Goal: Transaction & Acquisition: Purchase product/service

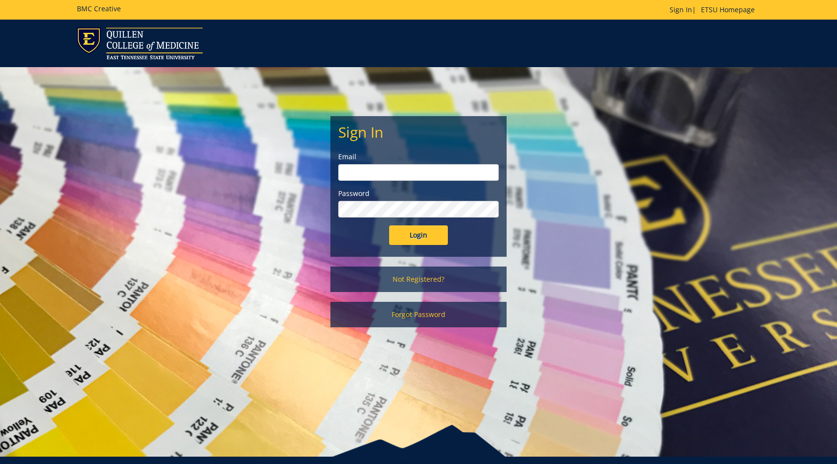
click at [385, 169] on input "email" at bounding box center [418, 172] width 161 height 17
type input "[EMAIL_ADDRESS][DOMAIN_NAME]"
click at [389, 225] on input "Login" at bounding box center [418, 235] width 59 height 20
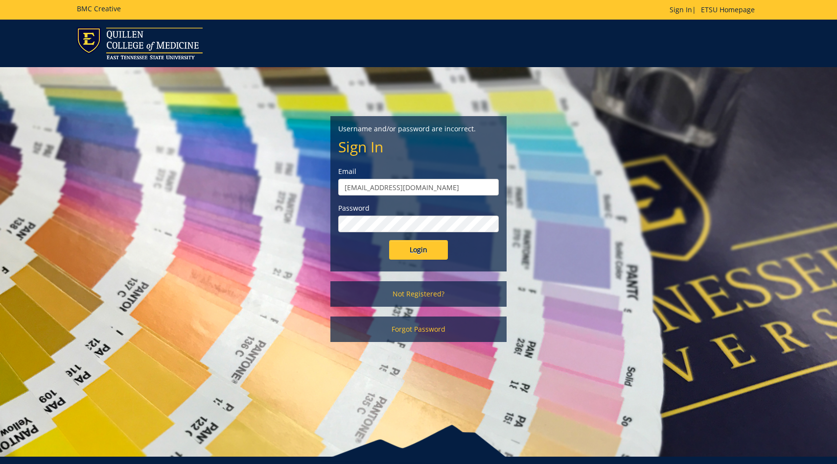
click at [389, 240] on input "Login" at bounding box center [418, 250] width 59 height 20
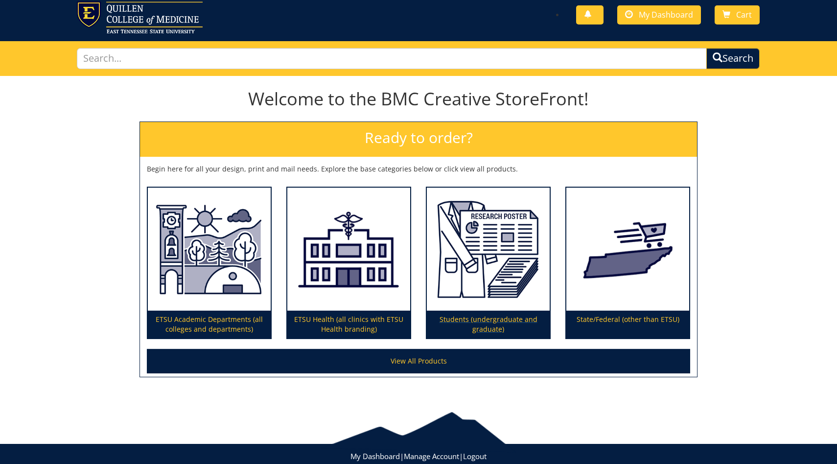
scroll to position [29, 0]
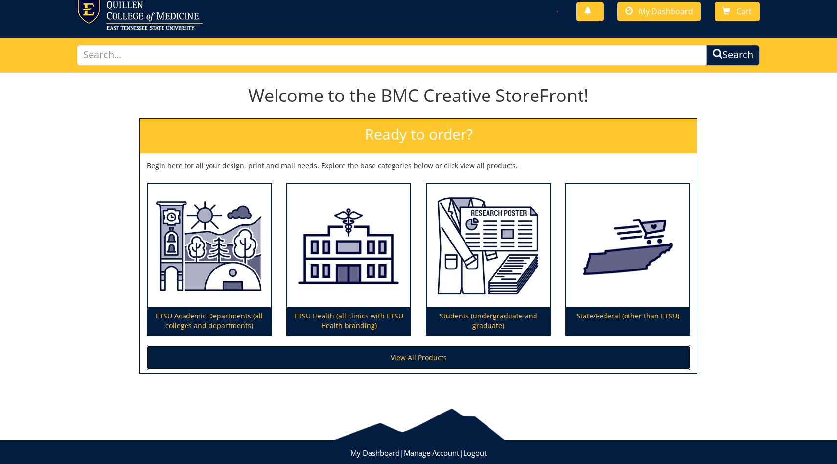
click at [441, 346] on link "View All Products" at bounding box center [418, 357] width 543 height 24
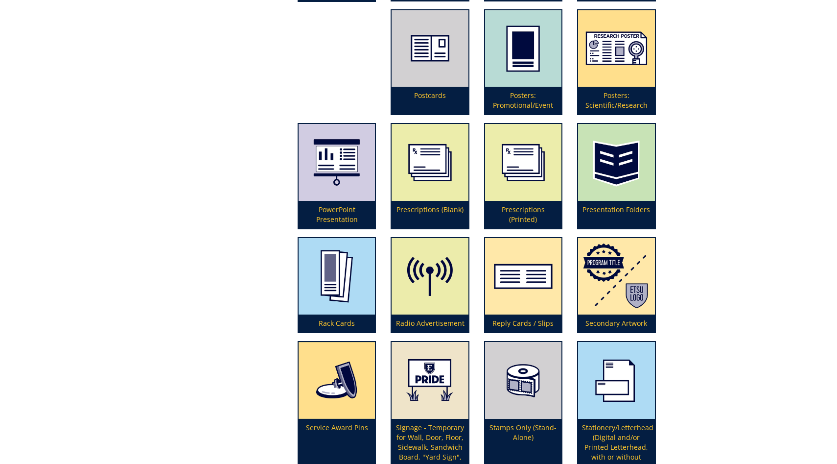
scroll to position [2385, 0]
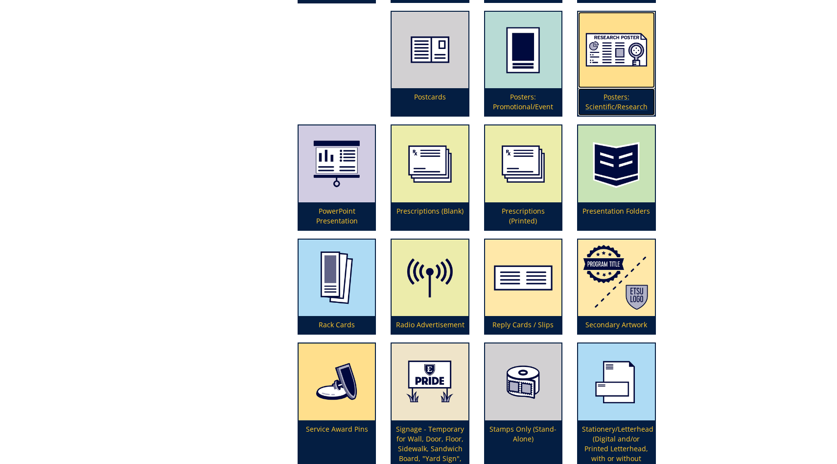
click at [616, 106] on p "Posters: Scientific/Research" at bounding box center [616, 101] width 76 height 27
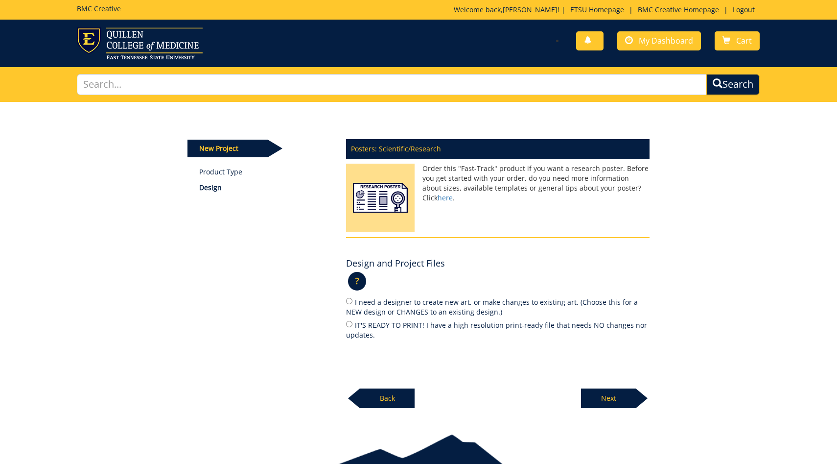
click at [375, 327] on label "IT'S READY TO PRINT! I have a high resolution print-ready file that needs NO ch…" at bounding box center [497, 329] width 303 height 21
click at [352, 327] on input "IT'S READY TO PRINT! I have a high resolution print-ready file that needs NO ch…" at bounding box center [349, 324] width 6 height 6
radio input "true"
click at [605, 400] on p "Next" at bounding box center [608, 398] width 55 height 20
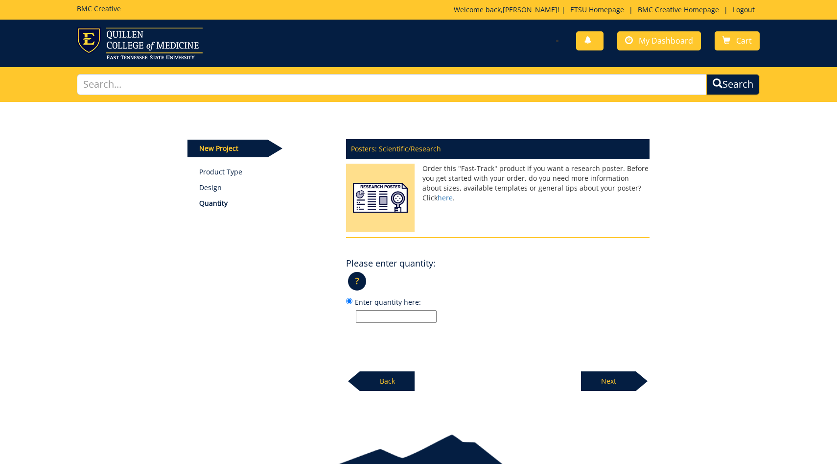
click at [392, 308] on label "Enter quantity here:" at bounding box center [497, 309] width 303 height 26
click at [352, 304] on input "Enter quantity here:" at bounding box center [349, 301] width 6 height 6
click at [397, 313] on input "Enter quantity here:" at bounding box center [396, 316] width 81 height 13
type input "1"
click at [619, 378] on p "Next" at bounding box center [608, 381] width 55 height 20
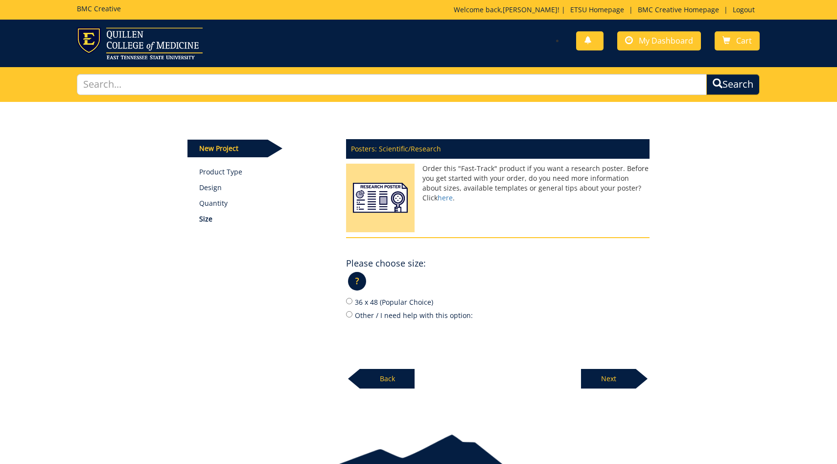
click at [367, 315] on label "Other / I need help with this option:" at bounding box center [497, 314] width 303 height 11
click at [352, 315] on input "Other / I need help with this option:" at bounding box center [349, 314] width 6 height 6
radio input "true"
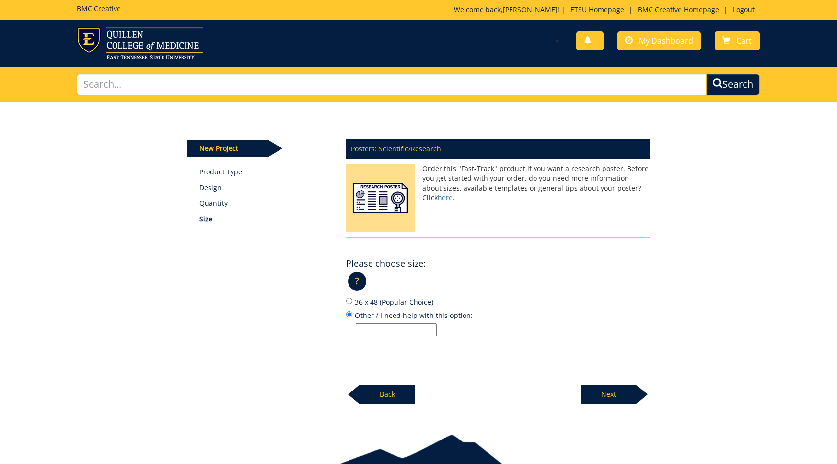
click at [371, 337] on div "Posters: Scientific/Research Order this "Fast-Track" product if you want a rese…" at bounding box center [498, 268] width 318 height 271
click at [371, 329] on input "Other / I need help with this option:" at bounding box center [396, 329] width 81 height 13
type input "60" wide x 36" high"
click at [611, 399] on p "Next" at bounding box center [608, 394] width 55 height 20
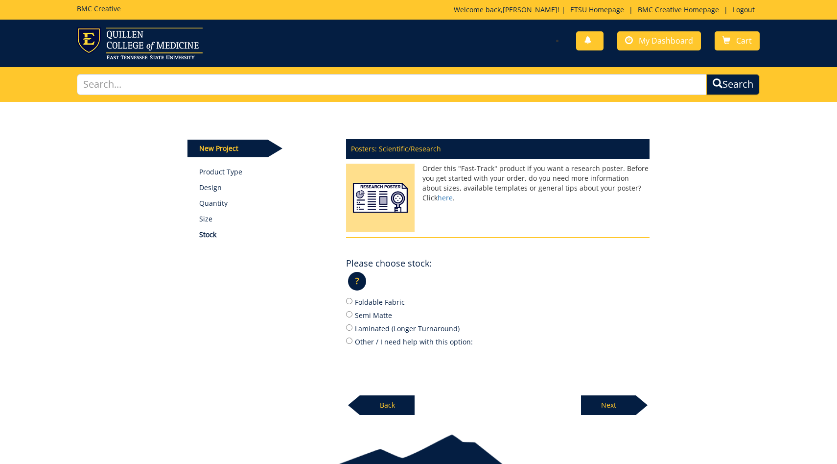
click at [379, 306] on label "Foldable Fabric" at bounding box center [497, 301] width 303 height 11
click at [352, 304] on input "Foldable Fabric" at bounding box center [349, 301] width 6 height 6
radio input "true"
click at [585, 396] on p "Next" at bounding box center [608, 405] width 55 height 20
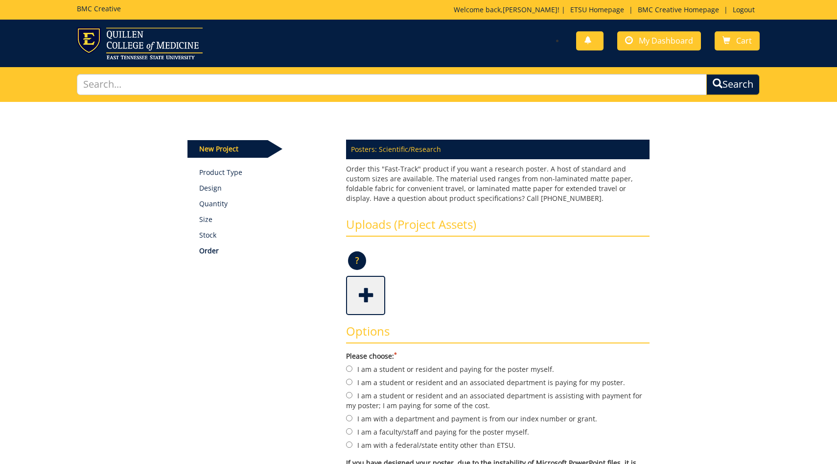
click at [367, 303] on span at bounding box center [366, 294] width 39 height 34
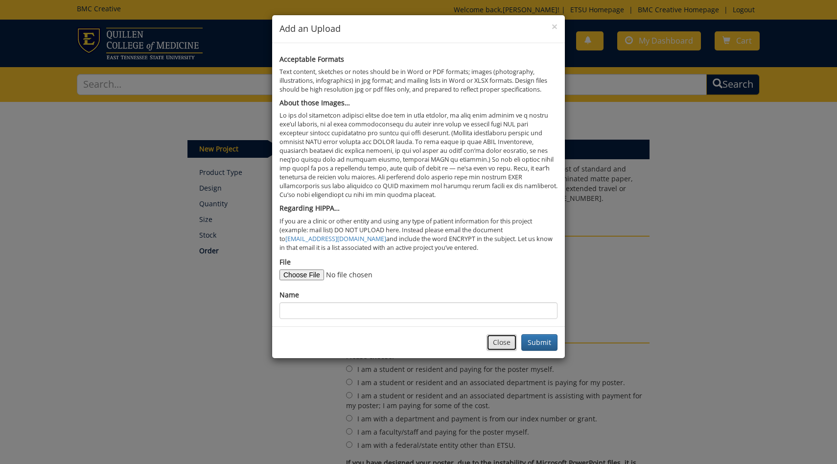
click at [496, 347] on button "Close" at bounding box center [502, 342] width 30 height 17
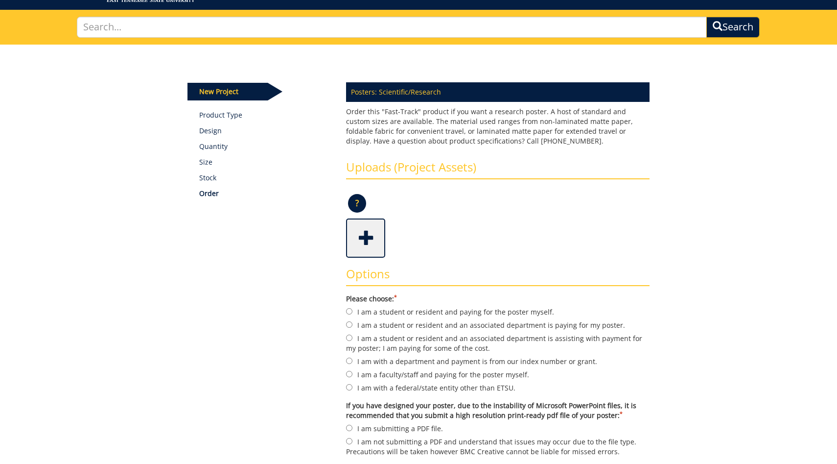
scroll to position [74, 0]
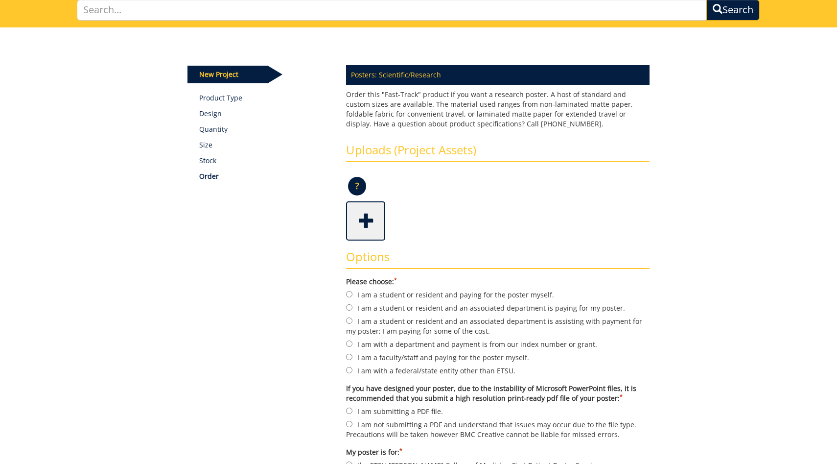
click at [363, 233] on span at bounding box center [366, 220] width 39 height 34
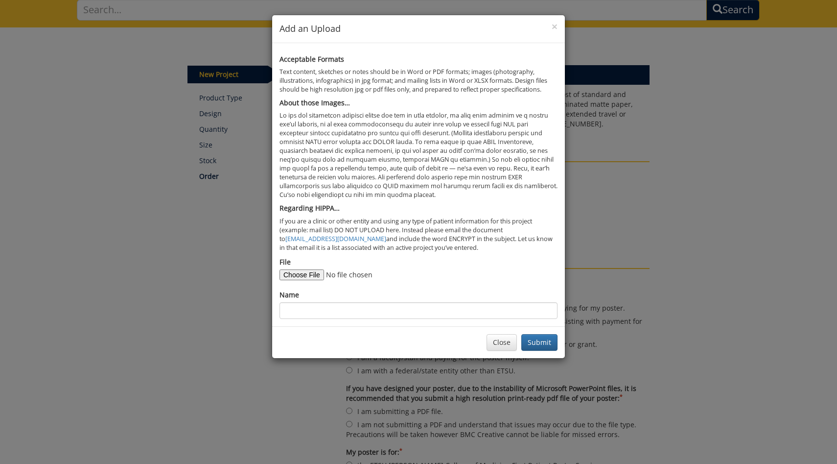
click at [309, 280] on form "File Name" at bounding box center [418, 288] width 278 height 62
click at [312, 269] on input "File" at bounding box center [345, 274] width 133 height 11
type input "C:\fakepath\Andy Johnson Poster Quillen Research Symposium Main .pdf"
click at [439, 307] on input "Name" at bounding box center [418, 310] width 278 height 17
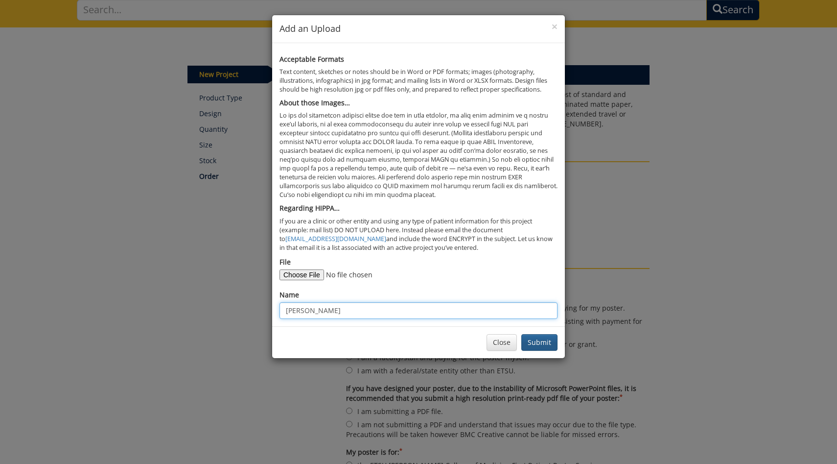
type input "Andy Johnson"
click at [541, 337] on button "Submit" at bounding box center [539, 342] width 36 height 17
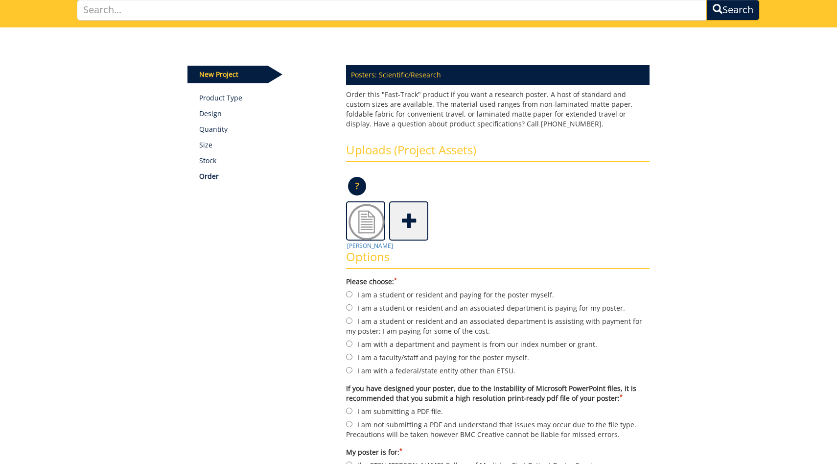
click at [378, 245] on div "Options Please choose: * I am a student or resident and paying for the poster m…" at bounding box center [498, 369] width 318 height 258
click at [379, 248] on div "Options Please choose: * I am a student or resident and paying for the poster m…" at bounding box center [498, 369] width 318 height 258
click at [379, 246] on div "Options Please choose: * I am a student or resident and paying for the poster m…" at bounding box center [498, 369] width 318 height 258
click at [380, 246] on div "Options Please choose: * I am a student or resident and paying for the poster m…" at bounding box center [498, 369] width 318 height 258
click at [384, 261] on h3 "Options" at bounding box center [497, 259] width 303 height 19
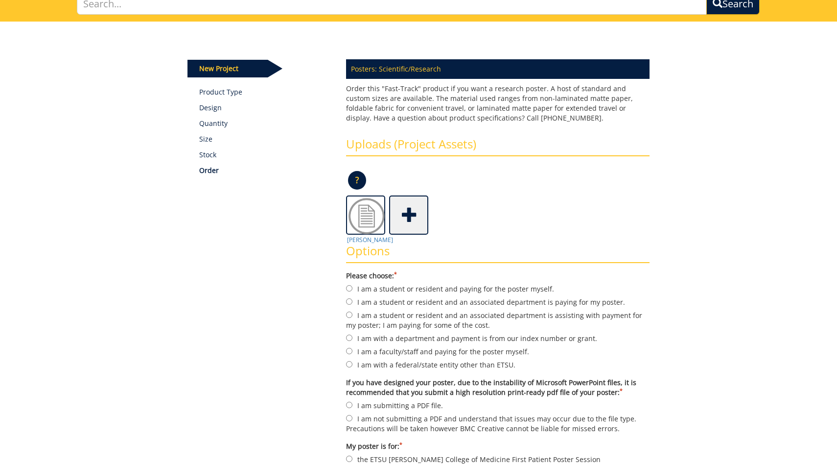
scroll to position [81, 0]
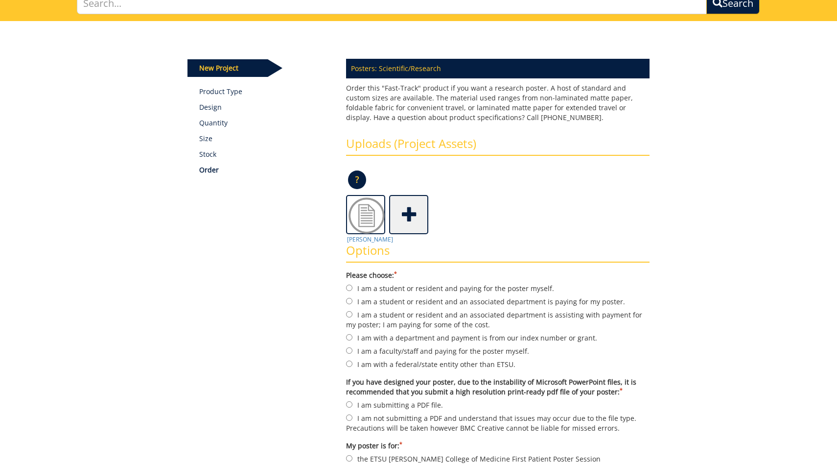
click at [363, 337] on label "I am with a department and payment is from our index number or grant." at bounding box center [497, 337] width 303 height 11
click at [352, 337] on input "I am with a department and payment is from our index number or grant." at bounding box center [349, 337] width 6 height 6
radio input "true"
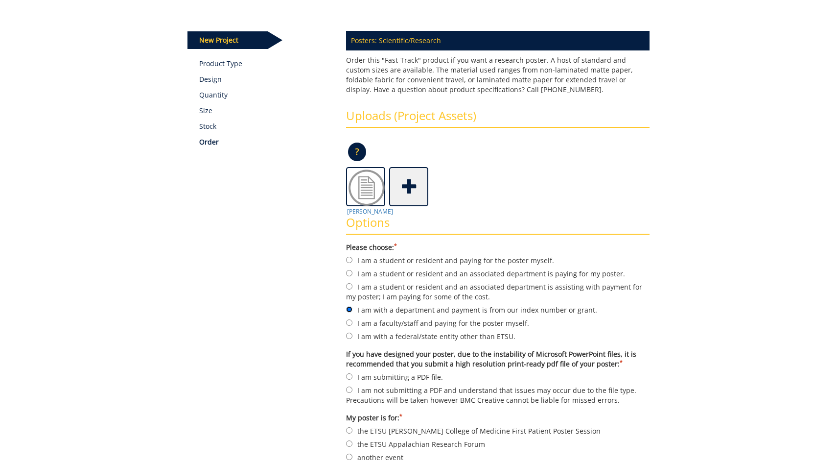
scroll to position [110, 0]
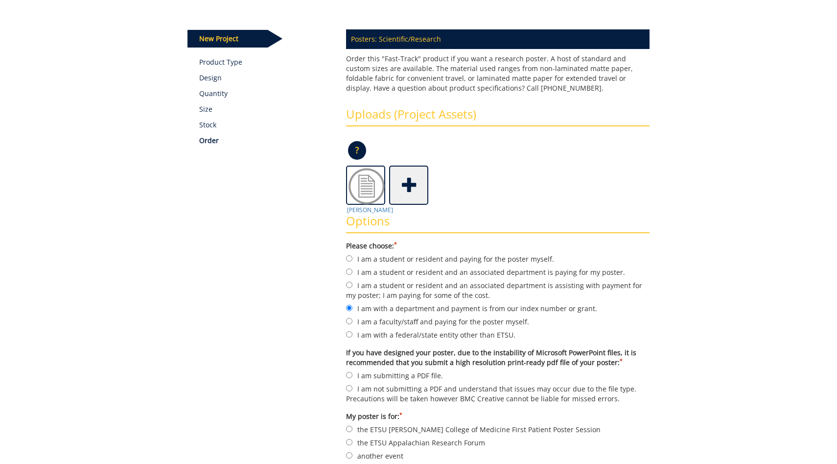
click at [355, 370] on label "I am submitting a PDF file." at bounding box center [497, 375] width 303 height 11
click at [352, 371] on input "I am submitting a PDF file." at bounding box center [349, 374] width 6 height 6
radio input "true"
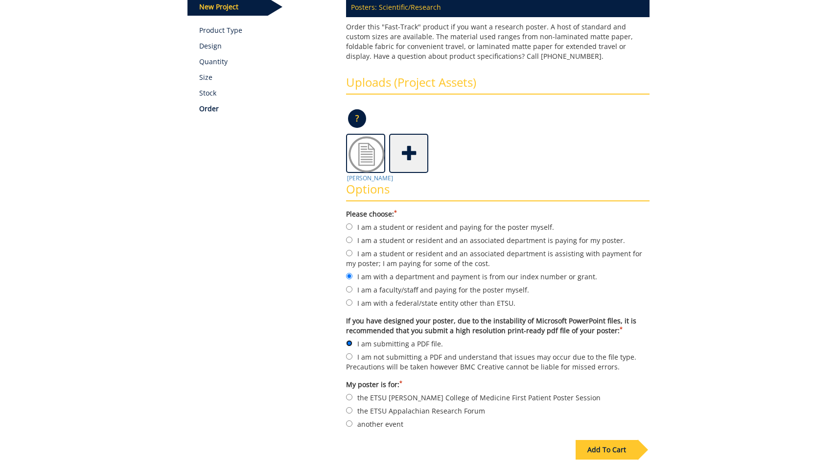
scroll to position [144, 0]
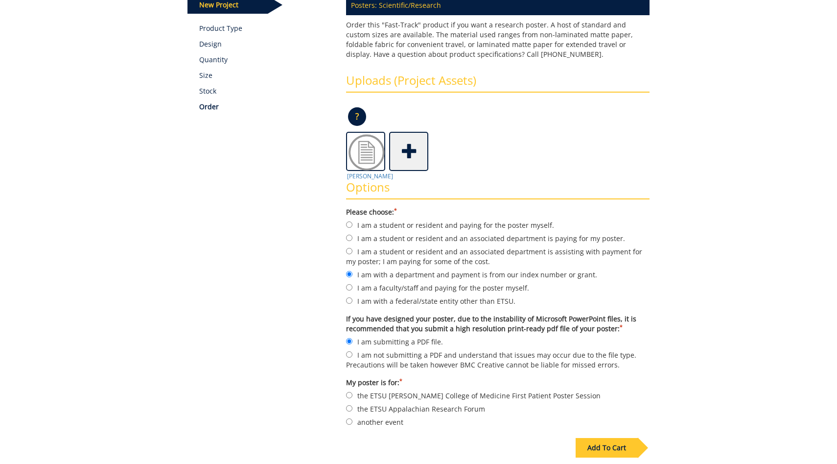
click at [358, 424] on label "another event" at bounding box center [497, 421] width 303 height 11
click at [352, 424] on input "another event" at bounding box center [349, 421] width 6 height 6
radio input "true"
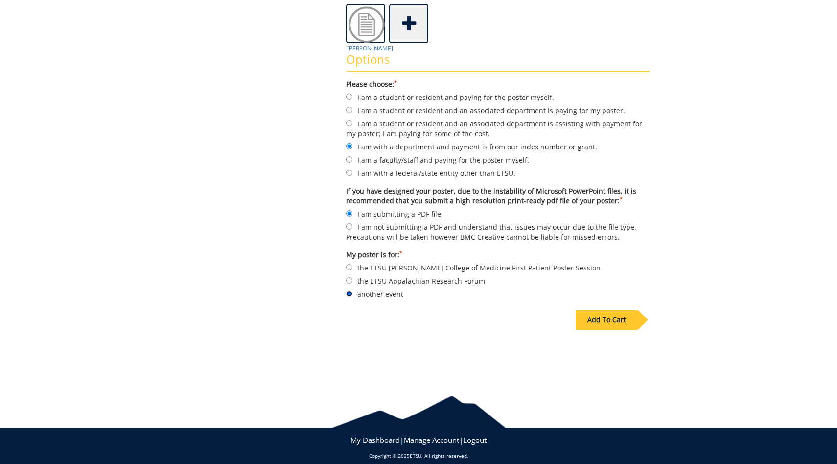
scroll to position [278, 0]
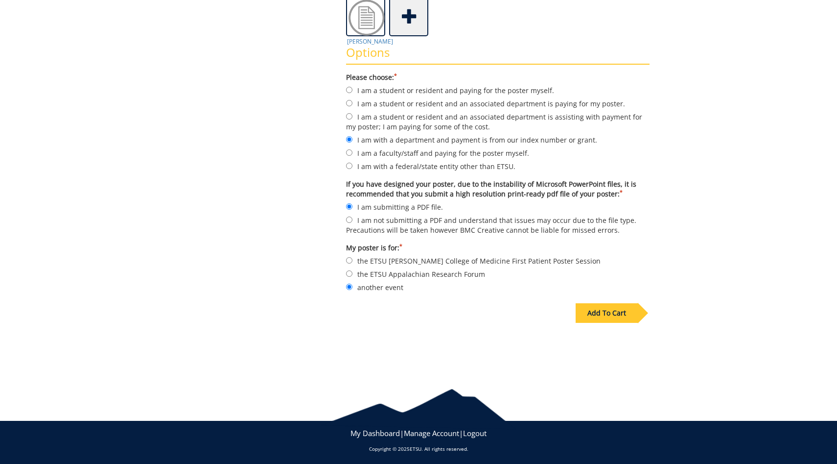
click at [616, 310] on div "Add To Cart" at bounding box center [607, 313] width 62 height 20
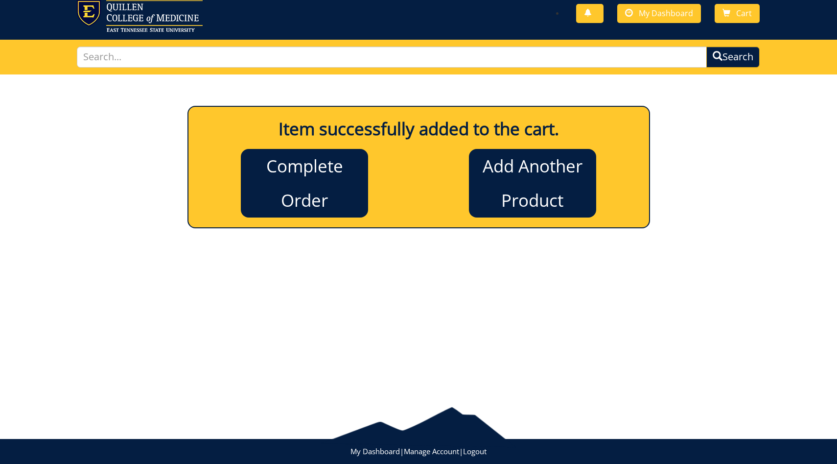
scroll to position [0, 0]
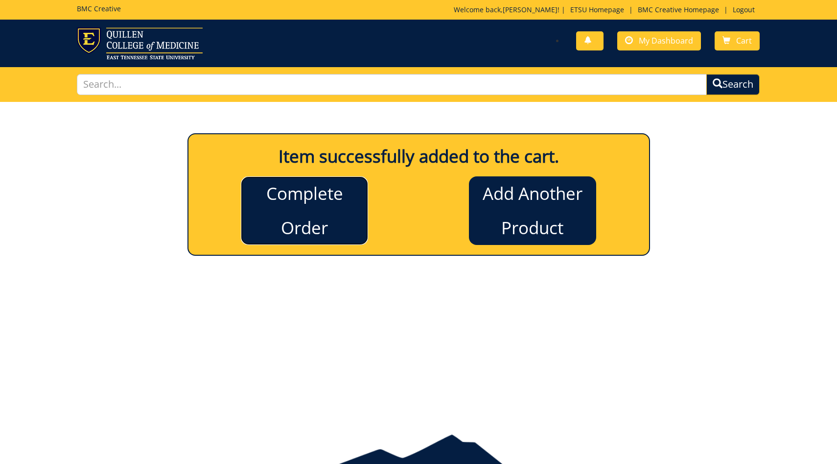
click at [333, 205] on link "Complete Order" at bounding box center [304, 210] width 127 height 69
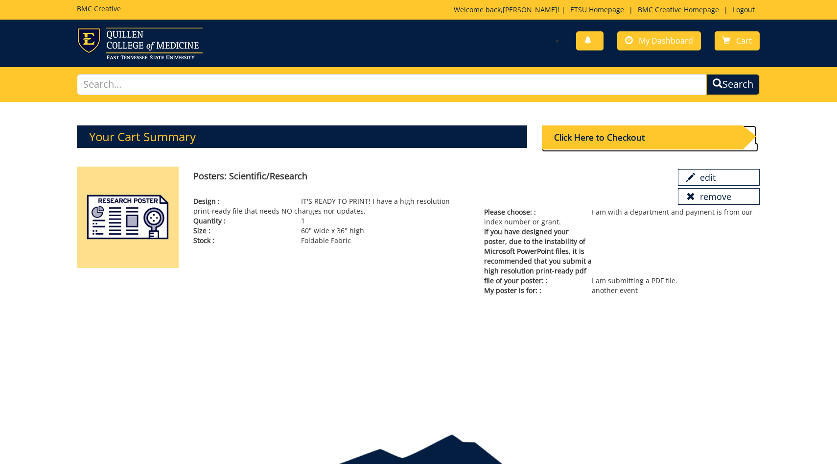
click at [584, 128] on div "Click Here to Checkout" at bounding box center [642, 137] width 201 height 24
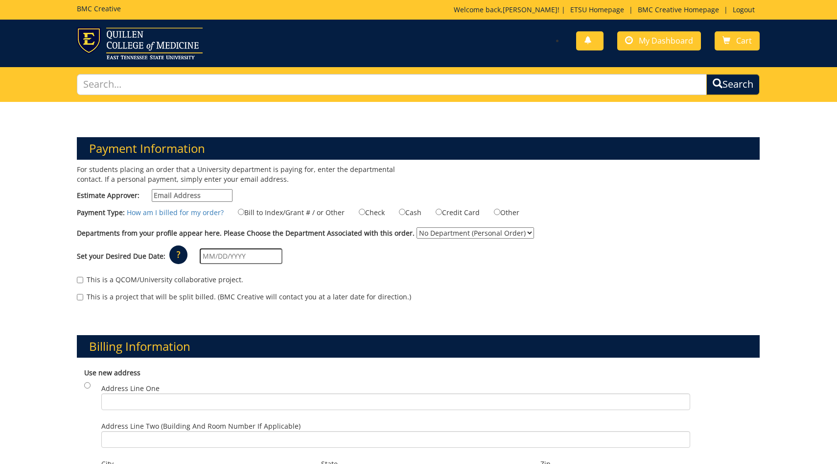
click at [202, 196] on input "Estimate Approver:" at bounding box center [192, 195] width 81 height 13
type input "maupincd@etsu.edu"
click at [240, 208] on label "Bill to Index/Grant # / or Other" at bounding box center [285, 212] width 119 height 11
click at [240, 209] on input "Bill to Index/Grant # / or Other" at bounding box center [241, 212] width 6 height 6
radio input "true"
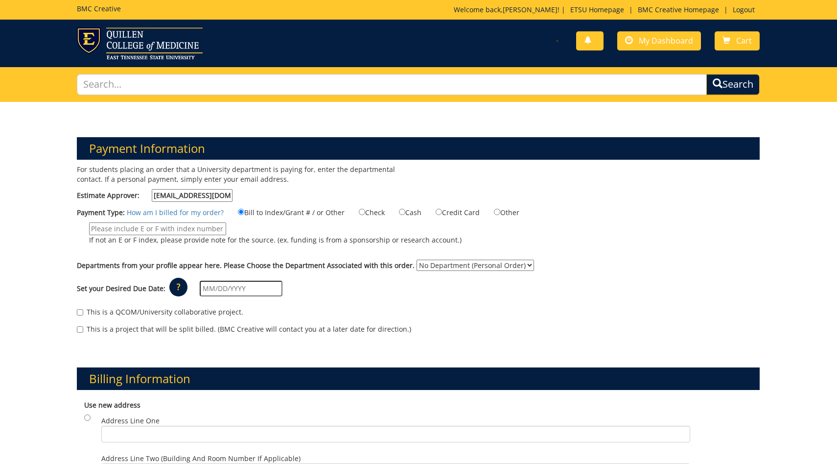
click at [201, 226] on input "If not an E or F index, please provide note for the source. (ex. funding is fro…" at bounding box center [157, 228] width 137 height 13
type input "20-61000-100000-100-acct code-200-999-999-999-999-99"
click at [460, 268] on select "No Department (Personal Order)" at bounding box center [475, 264] width 117 height 11
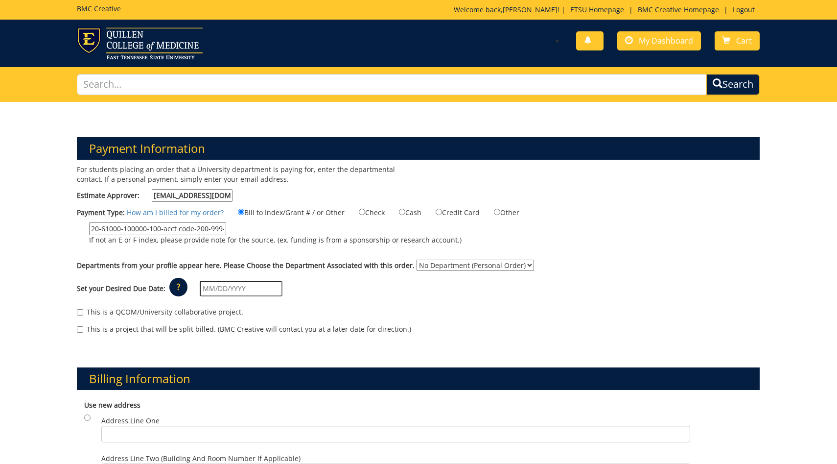
click at [417, 259] on select "No Department (Personal Order)" at bounding box center [475, 264] width 117 height 11
click at [463, 262] on select "No Department (Personal Order)" at bounding box center [475, 264] width 117 height 11
click at [417, 259] on select "No Department (Personal Order)" at bounding box center [475, 264] width 117 height 11
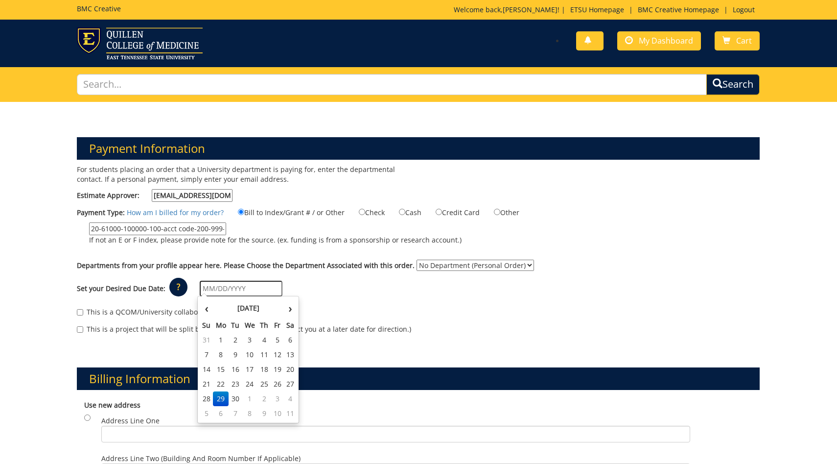
click at [220, 285] on input "text" at bounding box center [241, 288] width 83 height 16
click at [251, 397] on td "1" at bounding box center [250, 398] width 16 height 15
type input "10/01/2025"
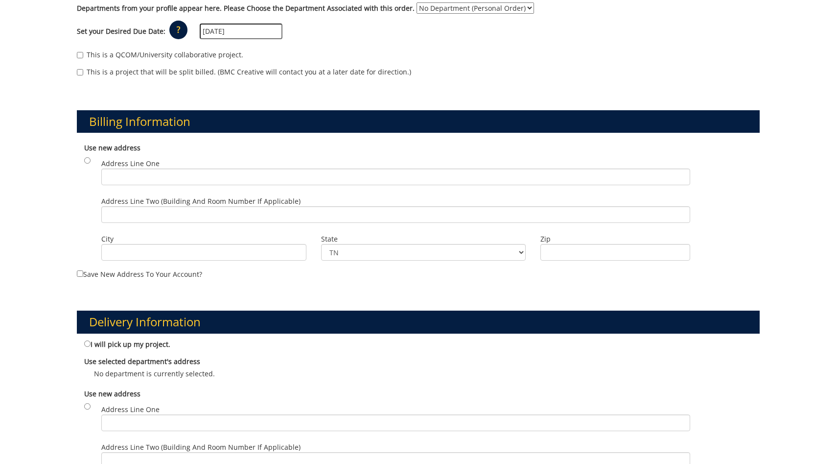
scroll to position [290, 0]
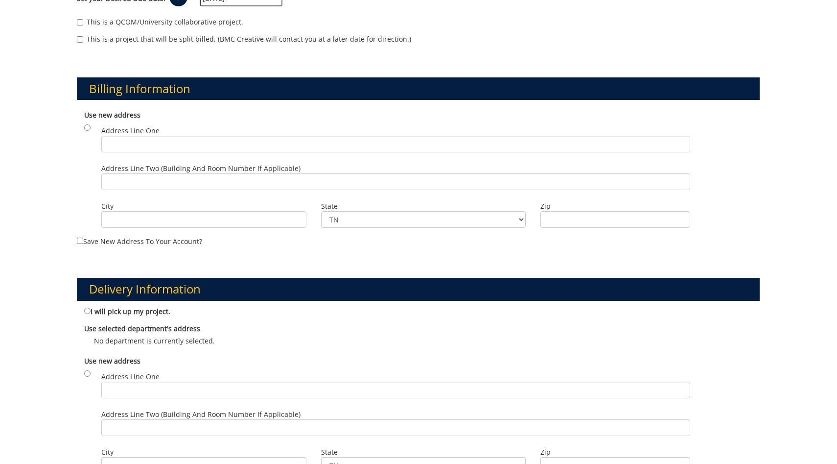
click at [110, 311] on label "I will pick up my project." at bounding box center [127, 310] width 86 height 11
click at [91, 311] on input "I will pick up my project." at bounding box center [87, 310] width 6 height 6
radio input "true"
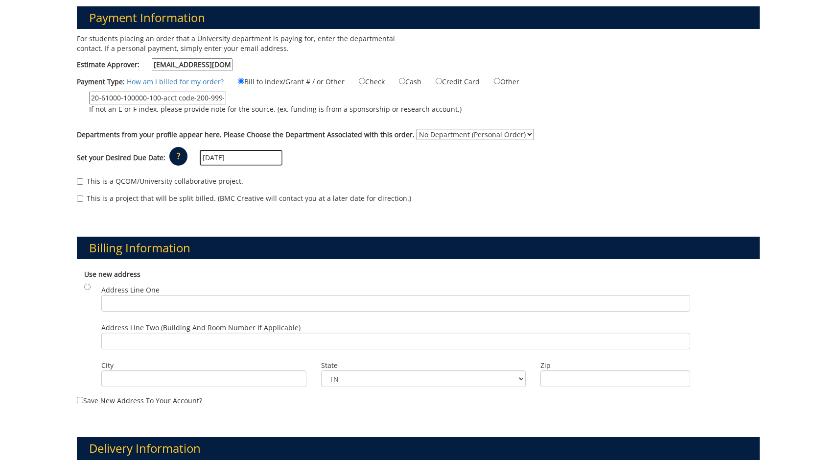
scroll to position [128, 0]
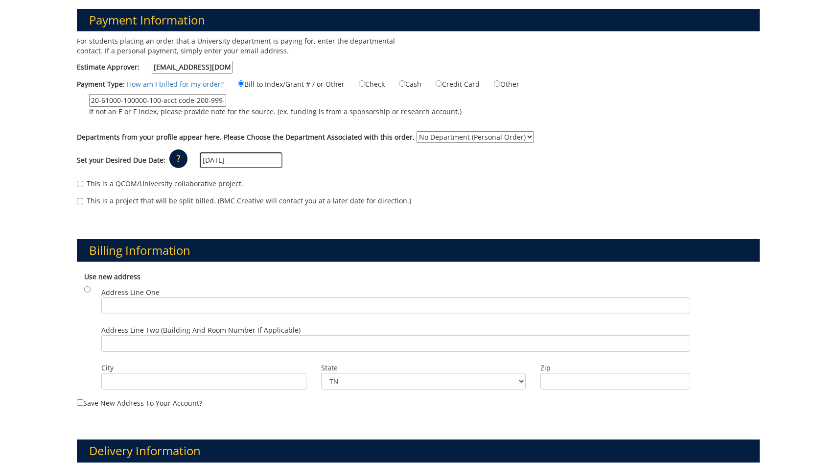
click at [457, 139] on select "No Department (Personal Order)" at bounding box center [475, 136] width 117 height 11
click at [417, 131] on select "No Department (Personal Order)" at bounding box center [475, 136] width 117 height 11
click at [434, 138] on select "No Department (Personal Order)" at bounding box center [475, 136] width 117 height 11
click at [417, 131] on select "No Department (Personal Order)" at bounding box center [475, 136] width 117 height 11
click at [466, 132] on select "No Department (Personal Order)" at bounding box center [475, 136] width 117 height 11
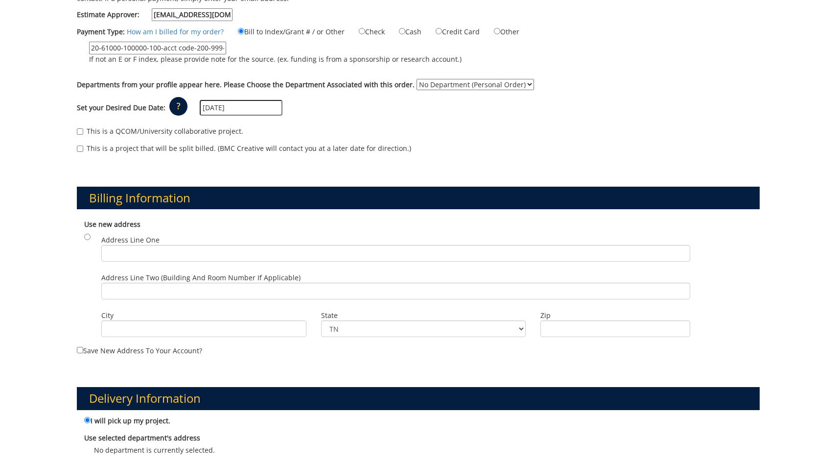
scroll to position [176, 0]
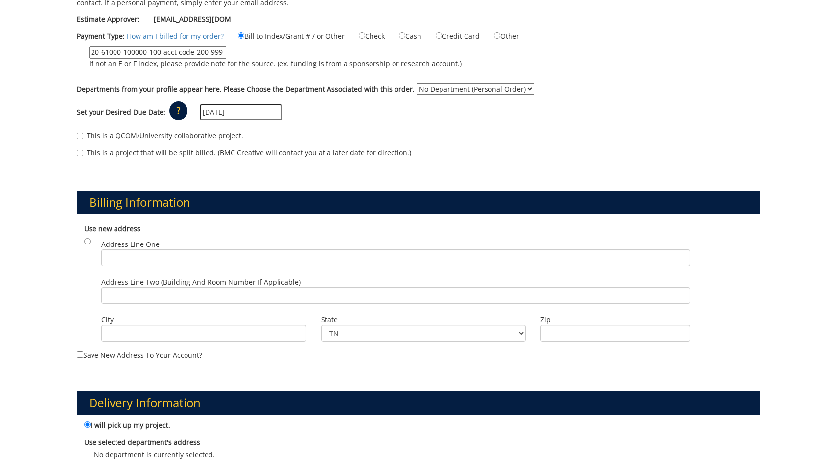
click at [432, 85] on select "No Department (Personal Order)" at bounding box center [475, 88] width 117 height 11
click at [417, 83] on select "No Department (Personal Order)" at bounding box center [475, 88] width 117 height 11
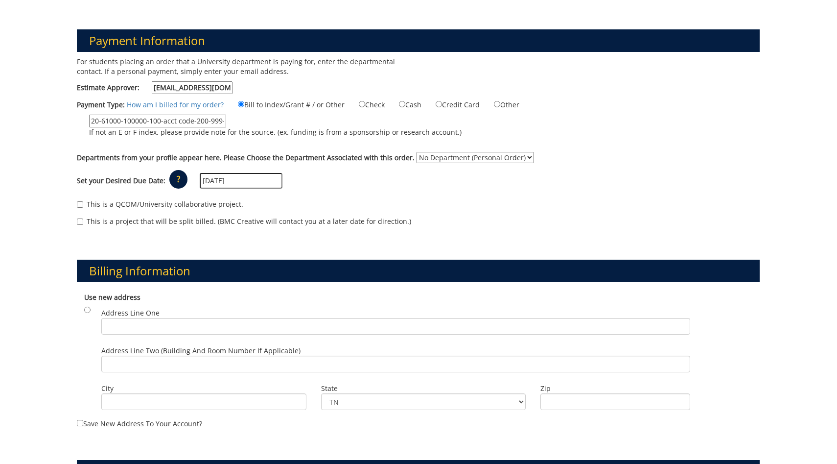
scroll to position [106, 0]
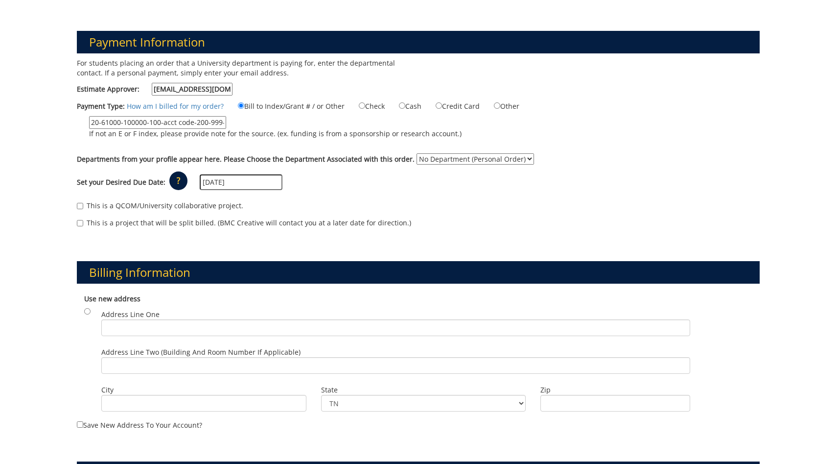
click at [417, 155] on select "No Department (Personal Order)" at bounding box center [475, 158] width 117 height 11
click at [417, 153] on select "No Department (Personal Order)" at bounding box center [475, 158] width 117 height 11
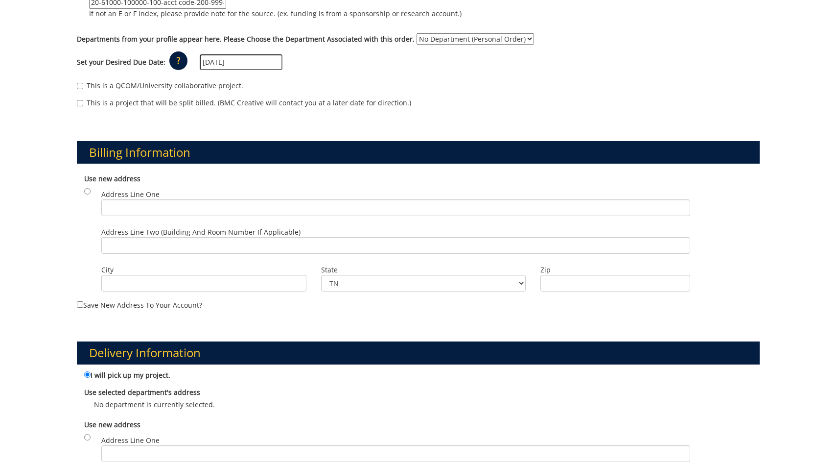
scroll to position [230, 0]
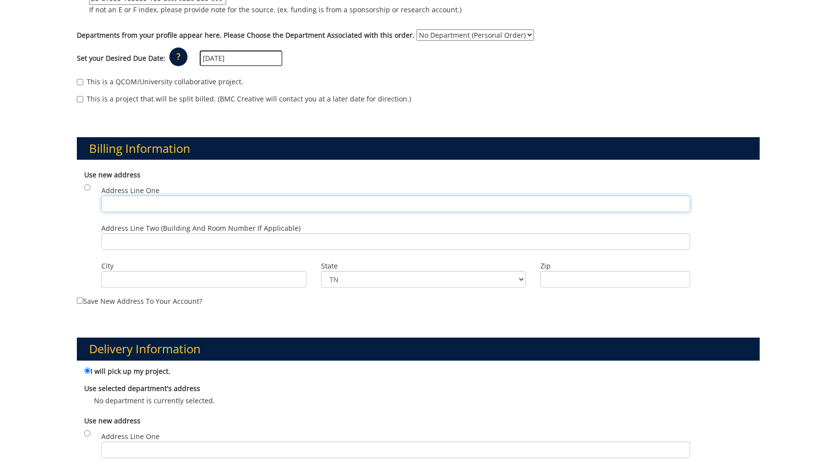
click at [403, 206] on input "Address Line One" at bounding box center [395, 203] width 589 height 17
type input "PO Box 70577"
click at [277, 277] on input "City" at bounding box center [203, 279] width 205 height 17
type input "Johnson City"
click at [577, 279] on input "Zip" at bounding box center [615, 279] width 150 height 17
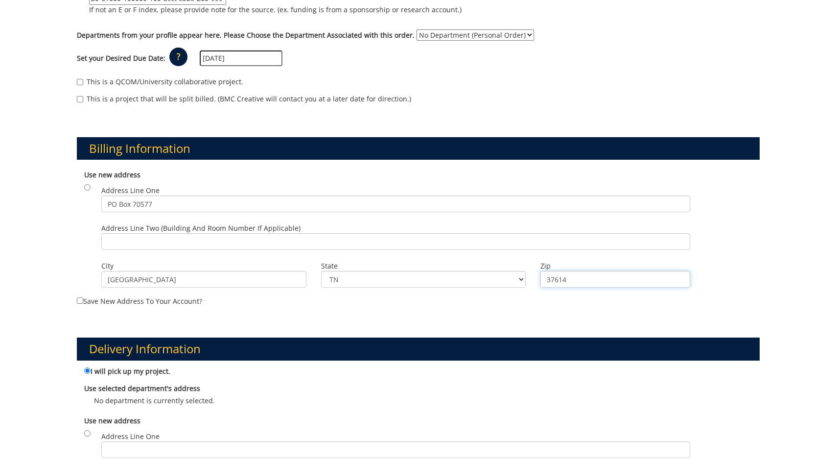
type input "37614"
click at [550, 310] on div "Billing Information Use new address Address Line One PO Box 70577 City State TN" at bounding box center [418, 214] width 697 height 200
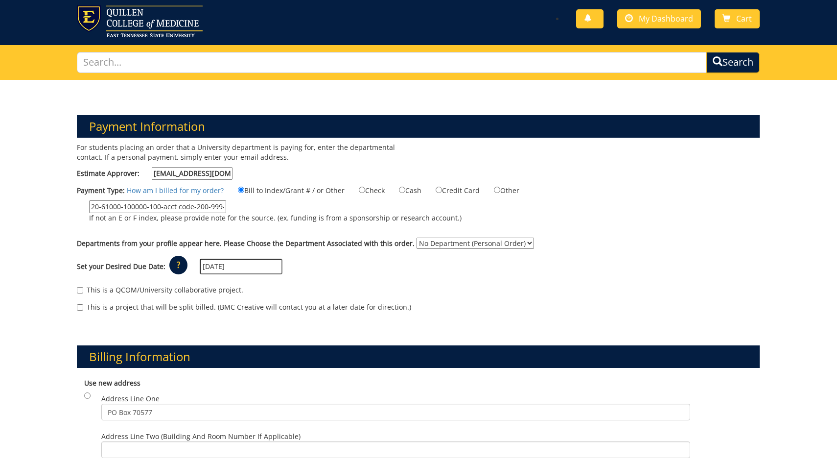
scroll to position [0, 0]
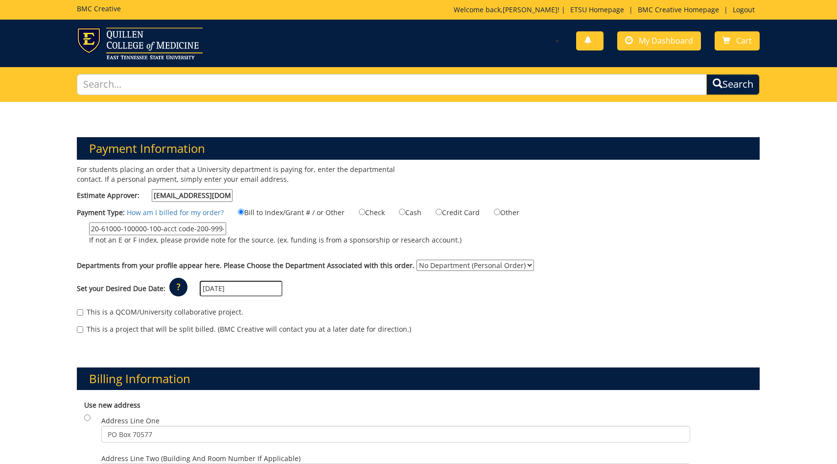
click at [465, 264] on select "No Department (Personal Order)" at bounding box center [475, 264] width 117 height 11
click at [417, 259] on select "No Department (Personal Order)" at bounding box center [475, 264] width 117 height 11
click at [465, 264] on select "No Department (Personal Order)" at bounding box center [475, 264] width 117 height 11
click at [417, 259] on select "No Department (Personal Order)" at bounding box center [475, 264] width 117 height 11
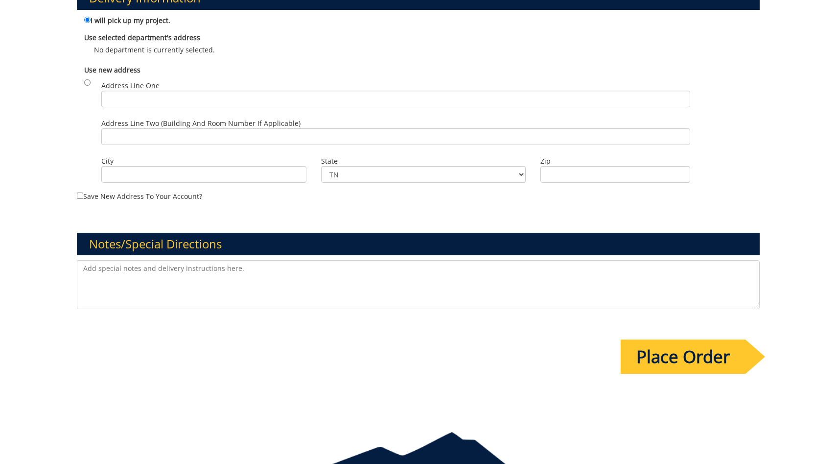
scroll to position [625, 0]
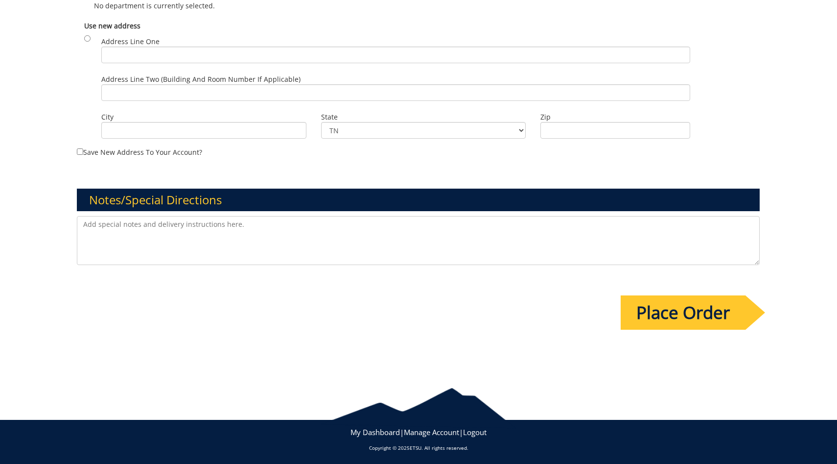
click at [374, 232] on textarea at bounding box center [418, 240] width 683 height 49
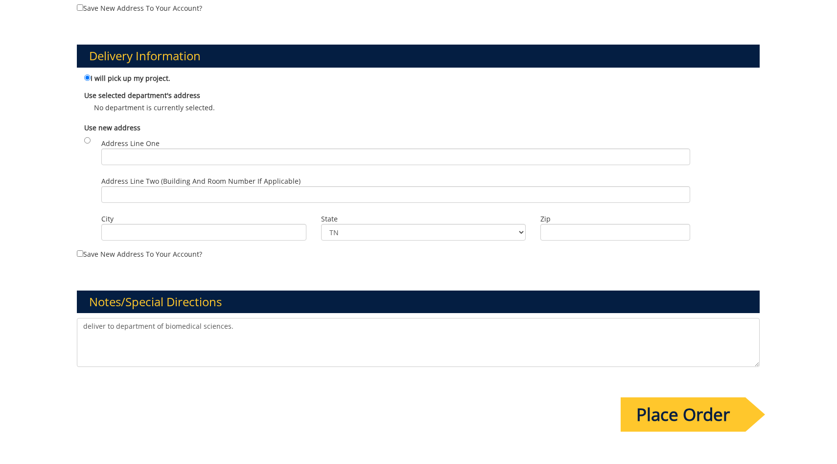
scroll to position [521, 0]
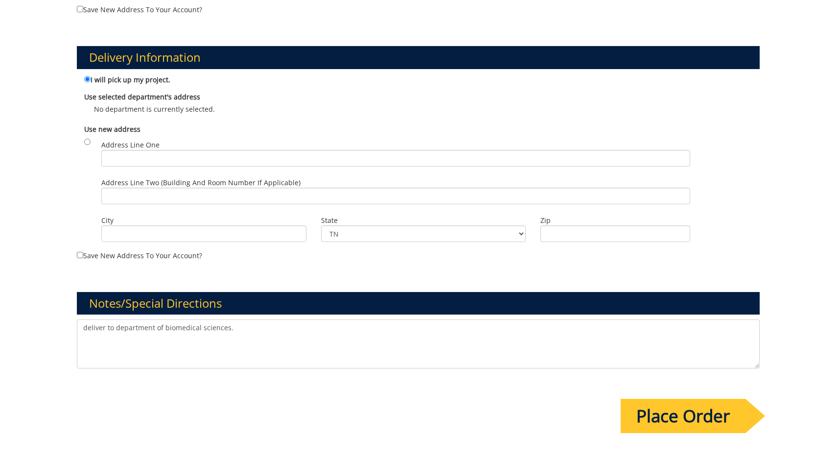
type textarea "deliver to department of biomedical sciences."
click at [277, 157] on input "Address Line One" at bounding box center [395, 158] width 589 height 17
click at [298, 232] on input "City" at bounding box center [203, 233] width 205 height 17
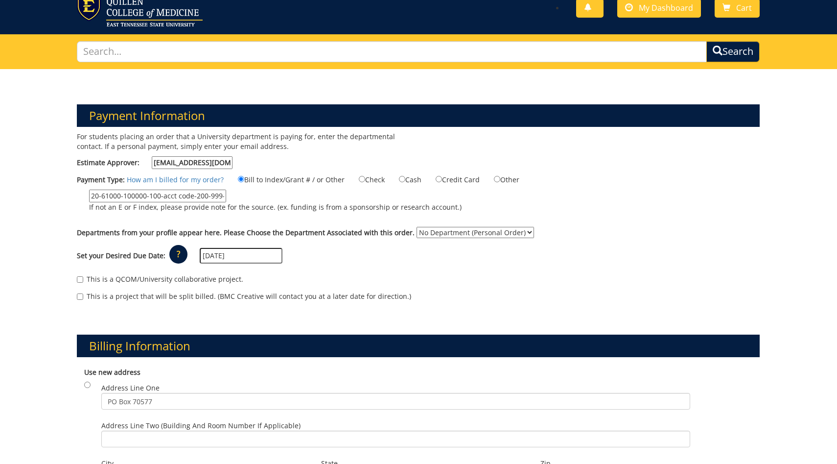
scroll to position [29, 0]
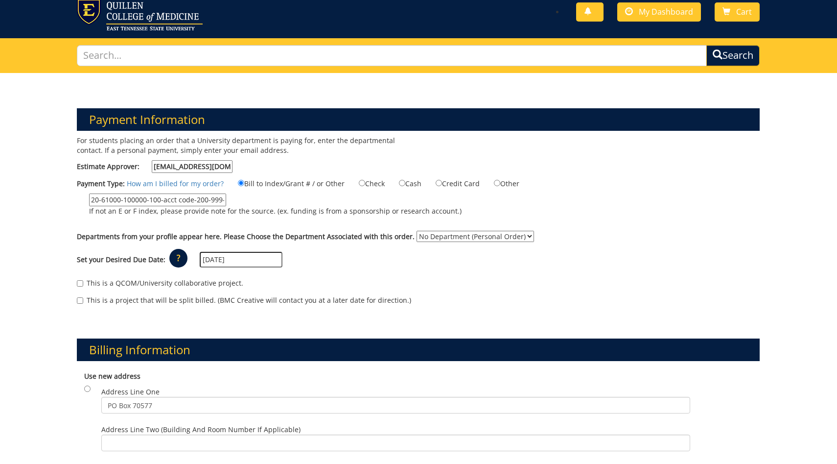
click at [460, 233] on select "No Department (Personal Order)" at bounding box center [475, 236] width 117 height 11
click at [417, 231] on select "No Department (Personal Order)" at bounding box center [475, 236] width 117 height 11
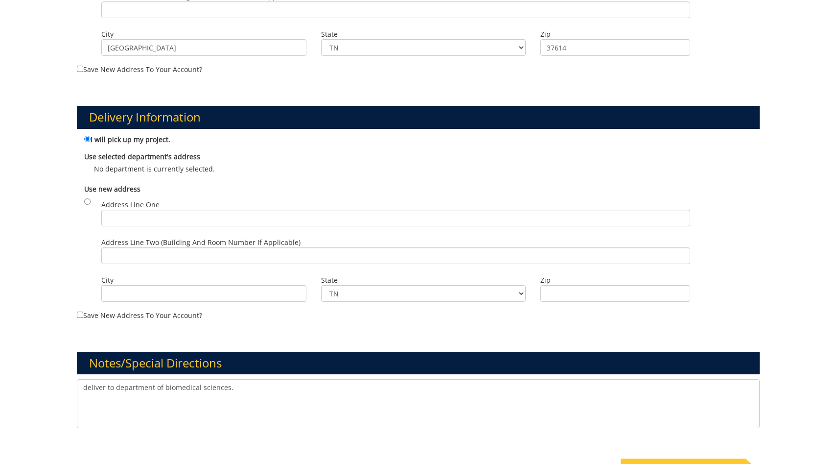
scroll to position [472, 0]
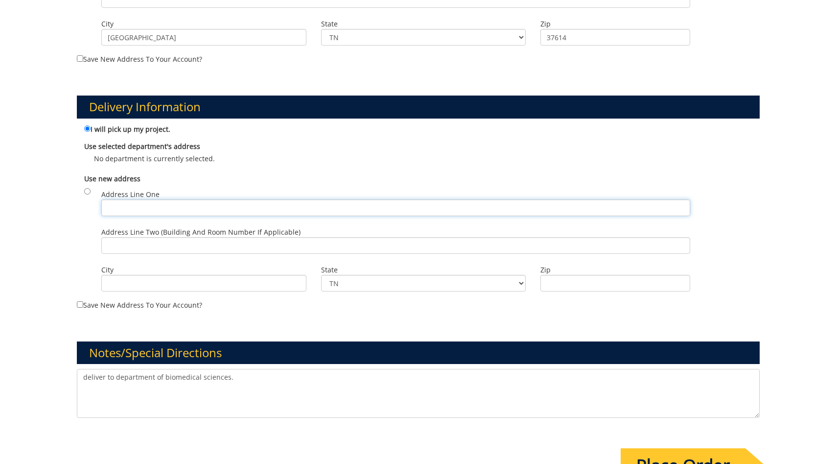
click at [362, 210] on input "Address Line One" at bounding box center [395, 207] width 589 height 17
paste input "Department of Biomedical Sciences Quillen College of Medicine Room B202, Buildi…"
type input "Department of Biomedical Sciences Quillen College of Medicine Room B202, Buildi…"
click at [275, 282] on input "City" at bounding box center [203, 283] width 205 height 17
click at [592, 275] on input "Zip" at bounding box center [615, 283] width 150 height 17
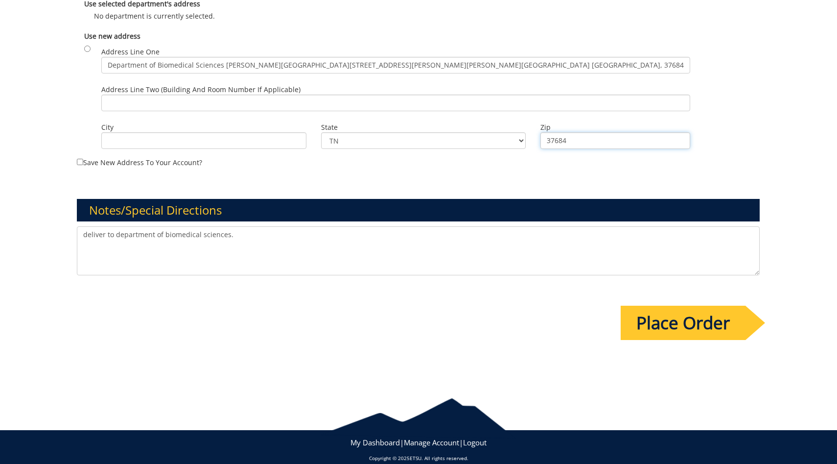
scroll to position [625, 0]
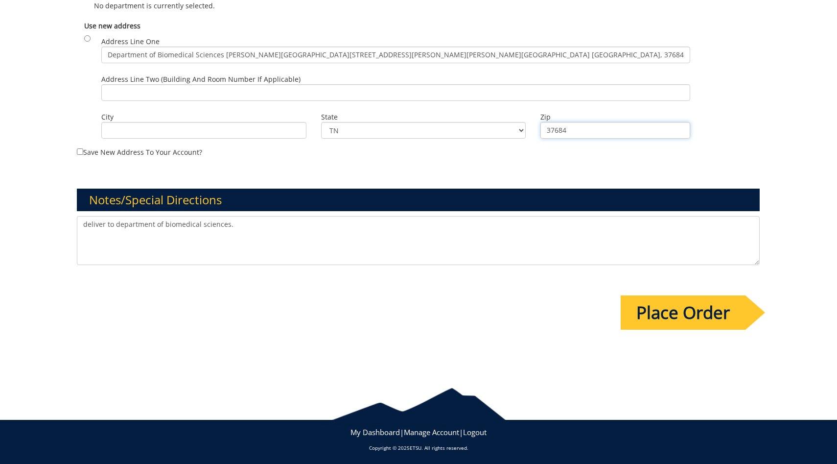
type input "37684"
click at [670, 319] on input "Place Order" at bounding box center [683, 312] width 125 height 34
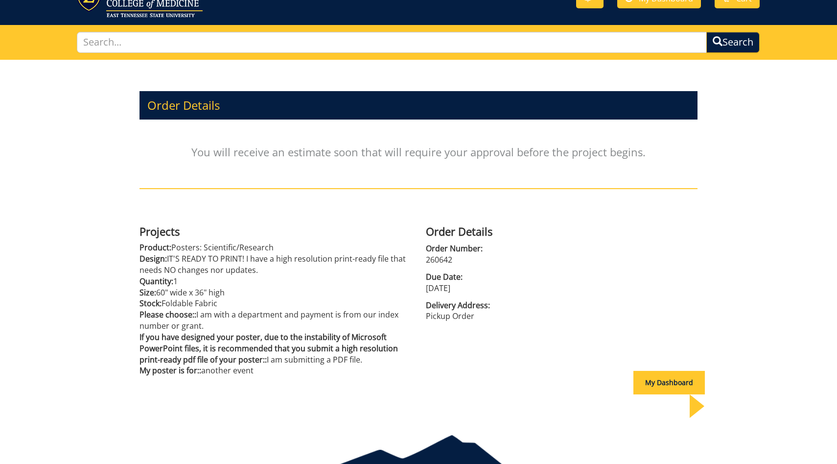
scroll to position [44, 0]
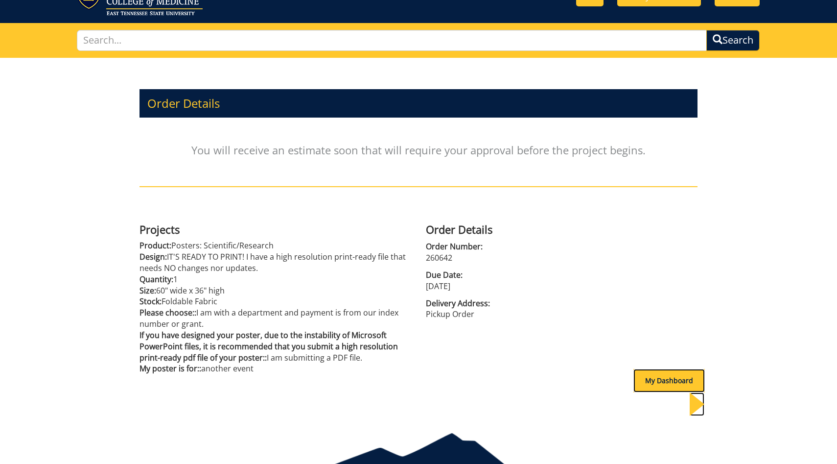
click at [637, 375] on div "My Dashboard" at bounding box center [668, 380] width 71 height 23
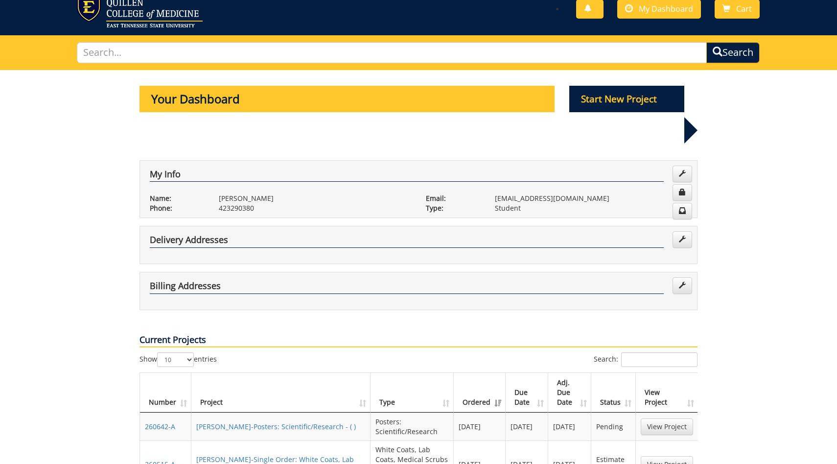
scroll to position [38, 0]
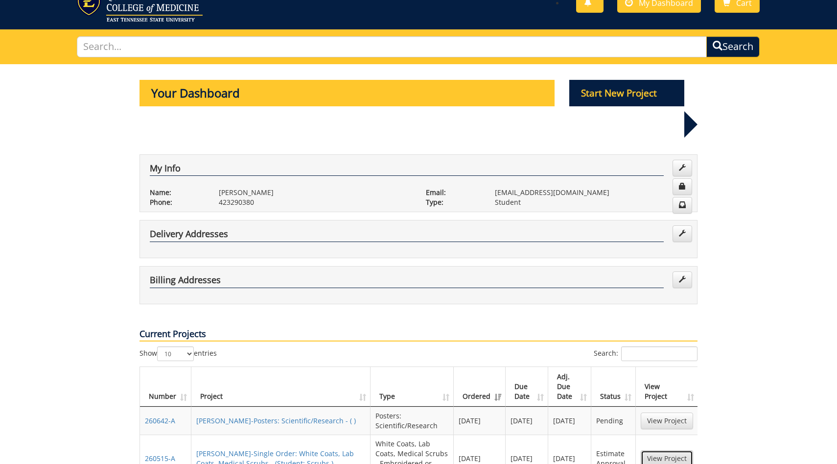
click at [663, 450] on link "View Project" at bounding box center [667, 458] width 52 height 17
